Goal: Navigation & Orientation: Find specific page/section

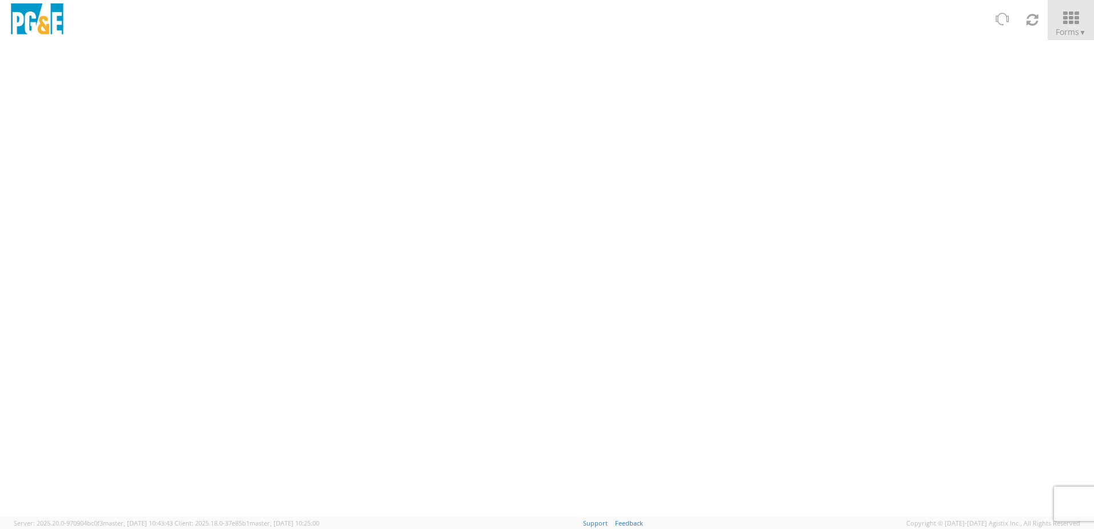
click at [1080, 30] on span "▼" at bounding box center [1082, 32] width 7 height 10
click at [1063, 16] on icon at bounding box center [1070, 18] width 53 height 16
click at [1086, 29] on span "▼" at bounding box center [1082, 32] width 7 height 10
click at [342, 144] on div at bounding box center [547, 278] width 1094 height 477
click at [1030, 17] on icon at bounding box center [1033, 19] width 14 height 16
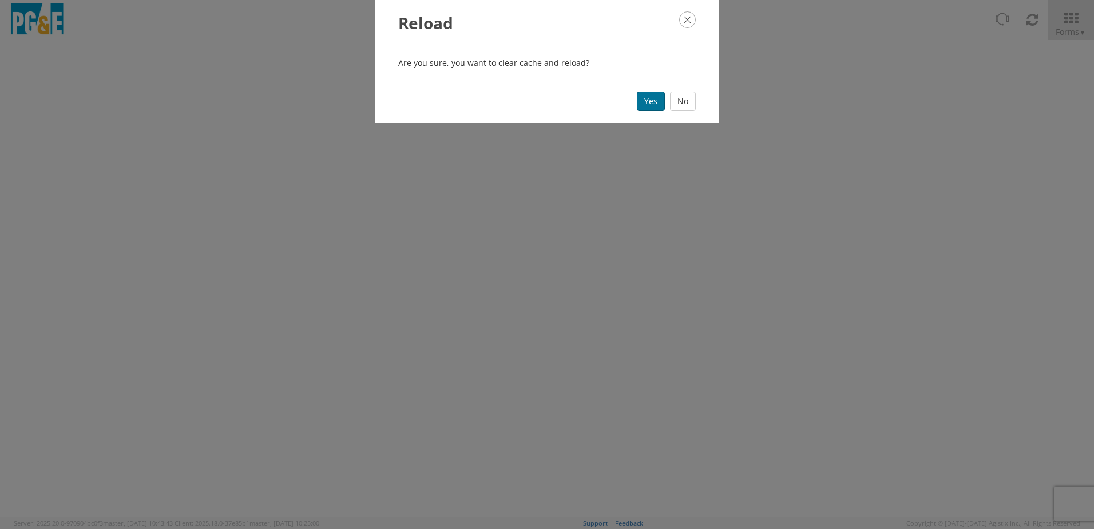
click at [646, 98] on button "Yes" at bounding box center [651, 101] width 28 height 19
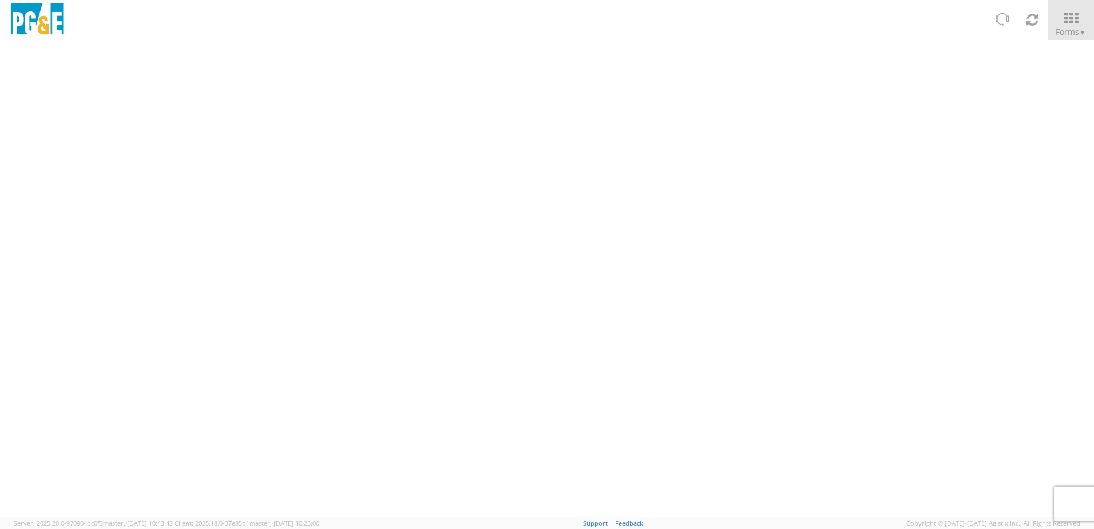
click at [534, 274] on div at bounding box center [547, 278] width 1094 height 477
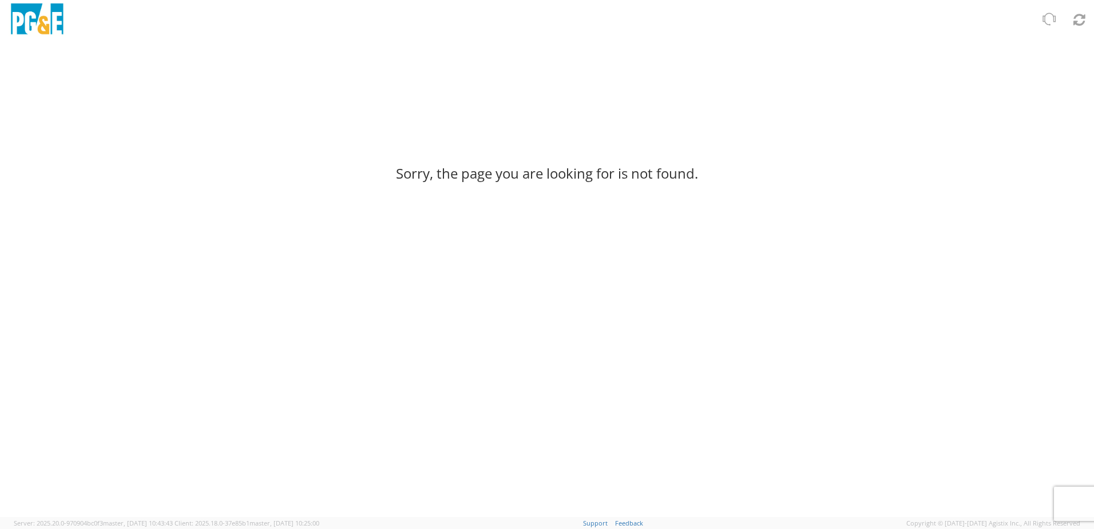
click at [569, 188] on div "Sorry, the page you are looking for is not found." at bounding box center [547, 170] width 1077 height 261
